Goal: Navigation & Orientation: Find specific page/section

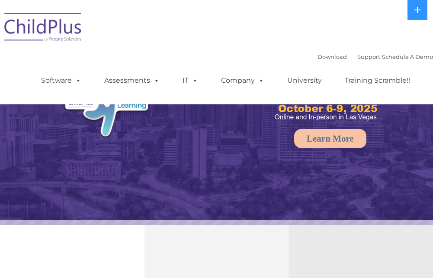
select select "MEDIUM"
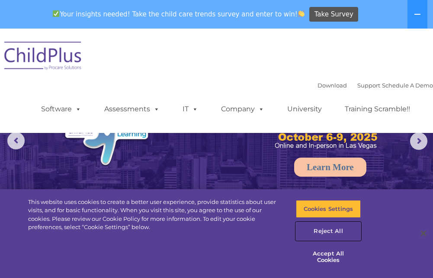
click at [331, 237] on button "Reject All" at bounding box center [328, 231] width 65 height 18
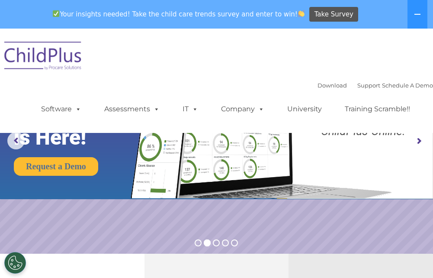
click at [53, 54] on img at bounding box center [43, 56] width 87 height 43
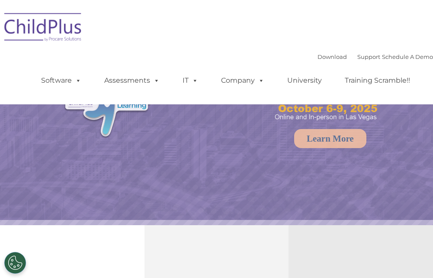
select select "MEDIUM"
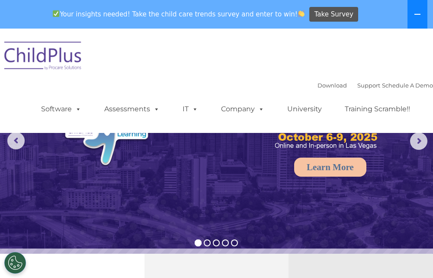
click at [414, 16] on button at bounding box center [418, 14] width 20 height 29
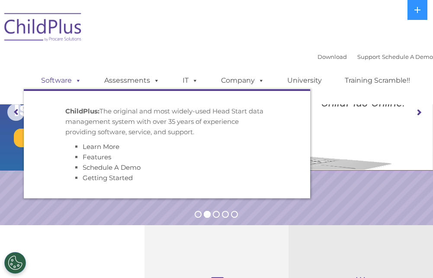
click at [75, 84] on span at bounding box center [77, 80] width 10 height 8
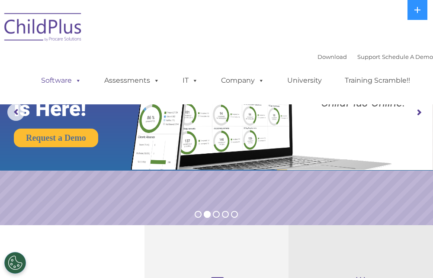
click at [75, 84] on span at bounding box center [77, 80] width 10 height 8
click at [149, 51] on div "Download Support | Schedule A Demo  MENU MENU Software ChildPlus: The original…" at bounding box center [229, 74] width 410 height 48
